Goal: Transaction & Acquisition: Register for event/course

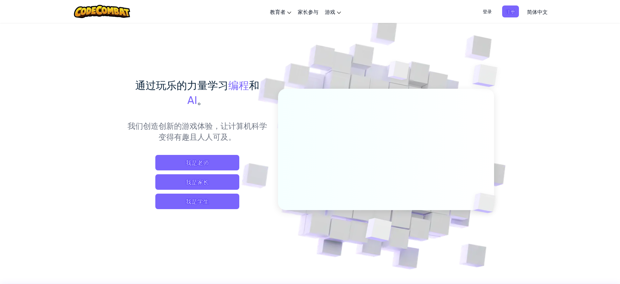
click at [494, 10] on span "登录" at bounding box center [487, 11] width 17 height 12
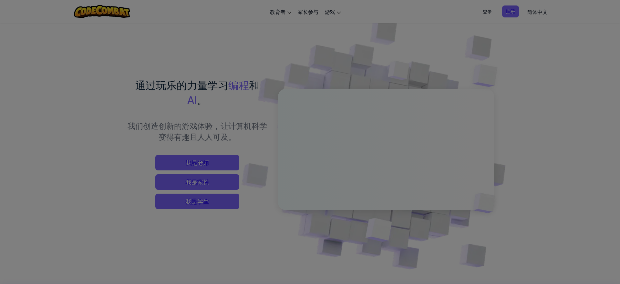
type input "[EMAIL_ADDRESS][DOMAIN_NAME]"
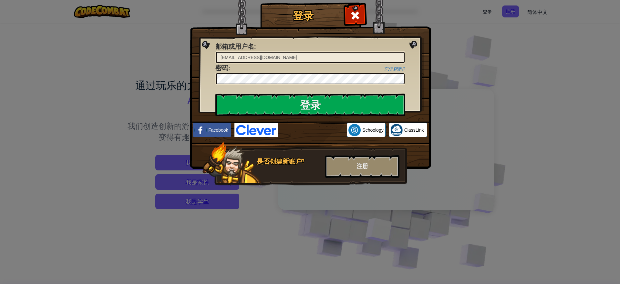
drag, startPoint x: 535, startPoint y: 79, endPoint x: 519, endPoint y: 58, distance: 25.8
click at [533, 79] on div "登录 未知错误 邮箱或用户名 : [EMAIL_ADDRESS][DOMAIN_NAME] 忘记密码? 密码 : 登录 正在登录 Facebook Schoo…" at bounding box center [310, 142] width 620 height 284
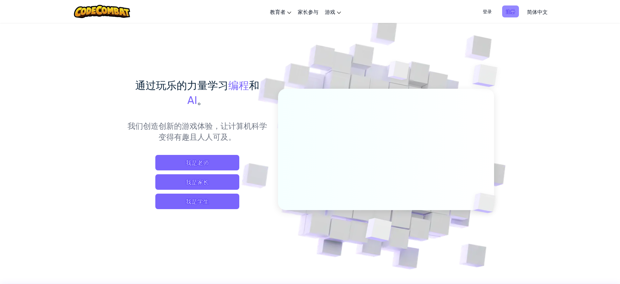
click at [512, 15] on span "注册" at bounding box center [510, 11] width 17 height 12
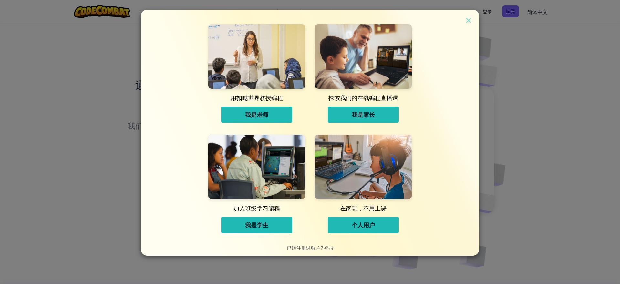
click at [259, 226] on span "我是学生" at bounding box center [256, 225] width 23 height 8
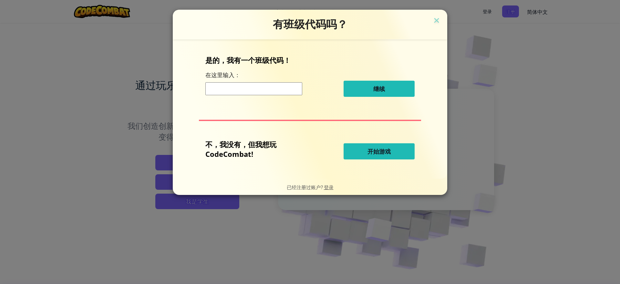
click at [246, 92] on input at bounding box center [253, 88] width 97 height 13
click at [440, 18] on img at bounding box center [436, 21] width 8 height 10
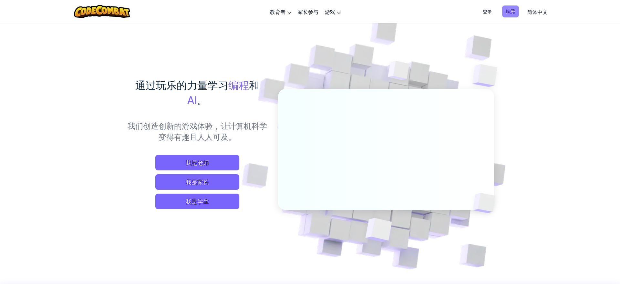
click at [508, 13] on span "注册" at bounding box center [510, 11] width 17 height 12
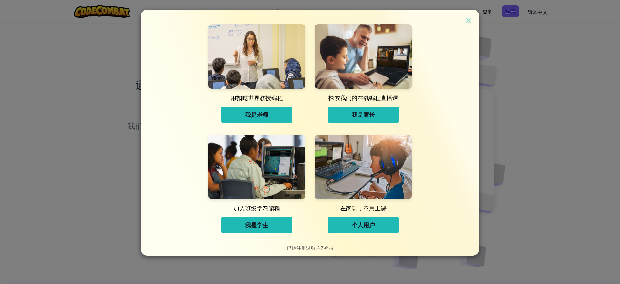
click at [379, 224] on button "个人用户" at bounding box center [363, 225] width 71 height 16
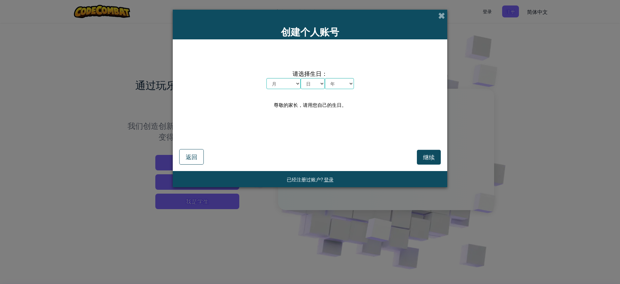
click at [283, 87] on select "月 一月 二月 三月 四月 五月 六月 七月 八月 九月 十月 十一月 十二月" at bounding box center [283, 83] width 34 height 11
click at [349, 83] on select "年 2025 2024 2023 2022 2021 2020 2019 2018 2017 2016 2015 2014 2013 2012 2011 20…" at bounding box center [339, 83] width 29 height 11
select select "2000"
click at [325, 78] on select "年 2025 2024 2023 2022 2021 2020 2019 2018 2017 2016 2015 2014 2013 2012 2011 20…" at bounding box center [339, 83] width 29 height 11
click at [287, 81] on select "月 一月 二月 三月 四月 五月 六月 七月 八月 九月 十月 十一月 十二月" at bounding box center [283, 83] width 34 height 11
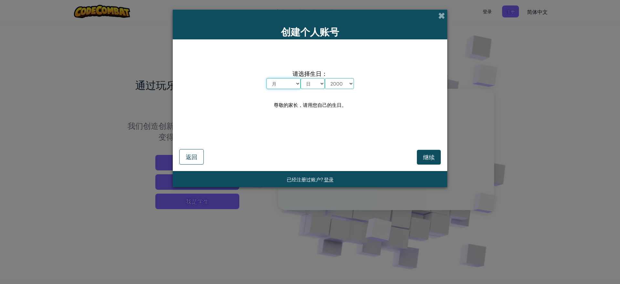
select select "1"
click at [266, 78] on select "月 一月 二月 三月 四月 五月 六月 七月 八月 九月 十月 十一月 十二月" at bounding box center [283, 83] width 34 height 11
click at [313, 84] on select "日 1 2 3 4 5 6 7 8 9 10 11 12 13 14 15 16 17 18 19 20 21 22 23 24 25 26 27 28 29…" at bounding box center [313, 83] width 24 height 11
select select "1"
click at [301, 78] on select "日 1 2 3 4 5 6 7 8 9 10 11 12 13 14 15 16 17 18 19 20 21 22 23 24 25 26 27 28 29…" at bounding box center [313, 83] width 24 height 11
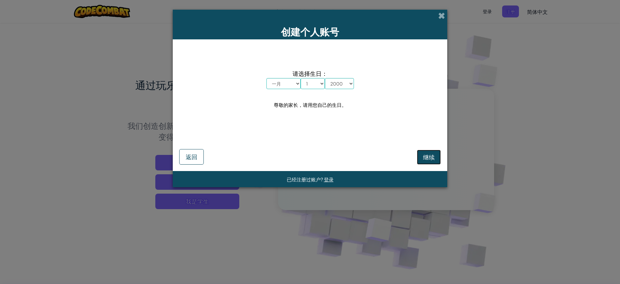
click at [432, 157] on span "继续" at bounding box center [429, 156] width 12 height 7
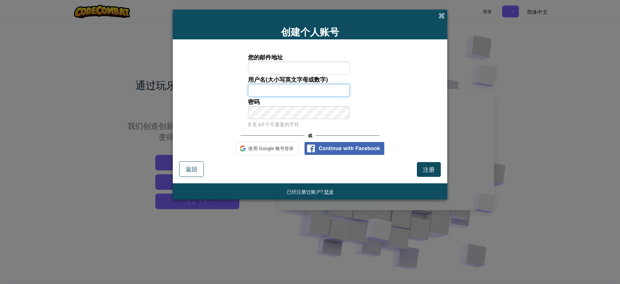
type input "[EMAIL_ADDRESS][DOMAIN_NAME]"
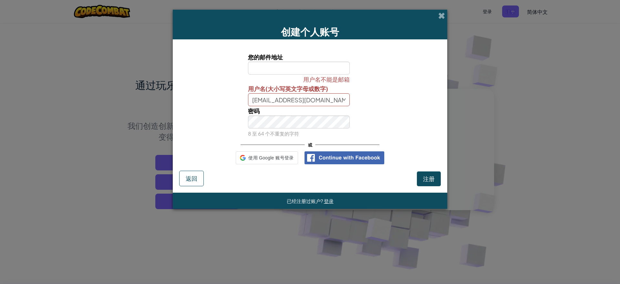
click at [280, 66] on input "您的邮件地址" at bounding box center [299, 68] width 102 height 13
type input "[EMAIL_ADDRESS][DOMAIN_NAME]"
click at [316, 101] on input "[EMAIL_ADDRESS][DOMAIN_NAME]" at bounding box center [299, 99] width 102 height 13
click at [400, 99] on div "用户名不能是邮箱 用户名(大小写英文字母或数字) [EMAIL_ADDRESS][DOMAIN_NAME]" at bounding box center [310, 91] width 268 height 32
click at [425, 180] on span "注册" at bounding box center [429, 178] width 12 height 7
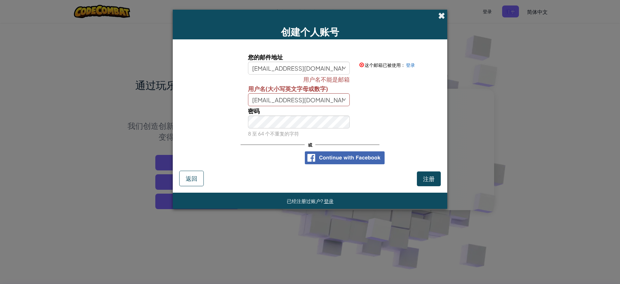
click at [441, 16] on span at bounding box center [441, 15] width 7 height 7
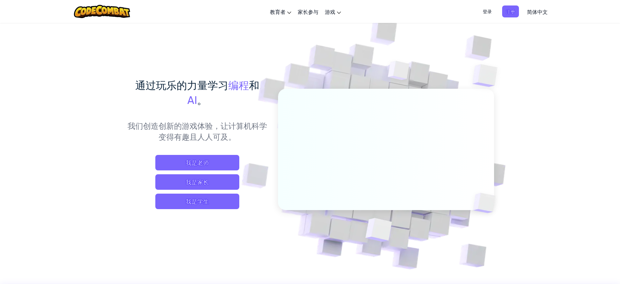
click at [487, 13] on span "登录" at bounding box center [487, 11] width 17 height 12
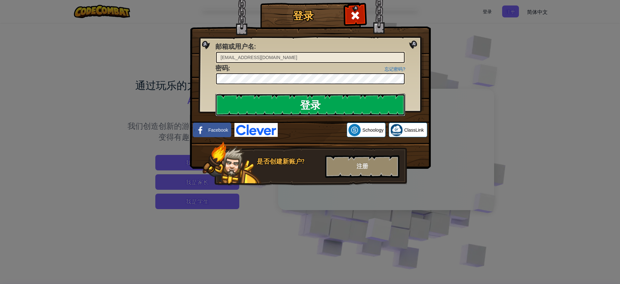
click at [309, 97] on input "登录" at bounding box center [310, 105] width 190 height 23
